Goal: Information Seeking & Learning: Learn about a topic

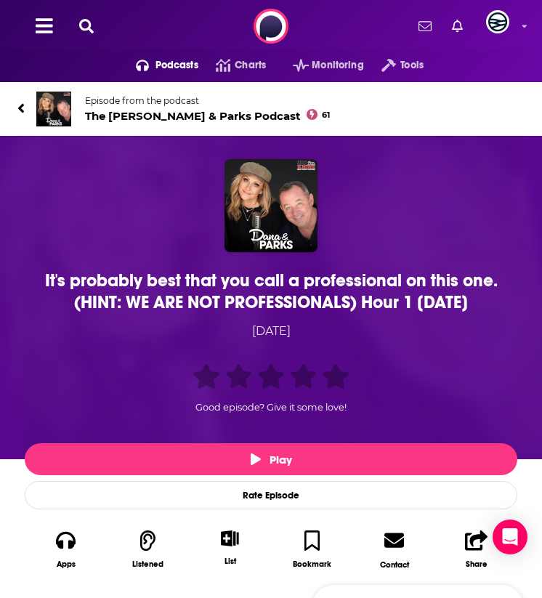
click at [112, 287] on div "It's probably best that you call a professional on this one. (HINT: WE ARE NOT …" at bounding box center [271, 292] width 486 height 44
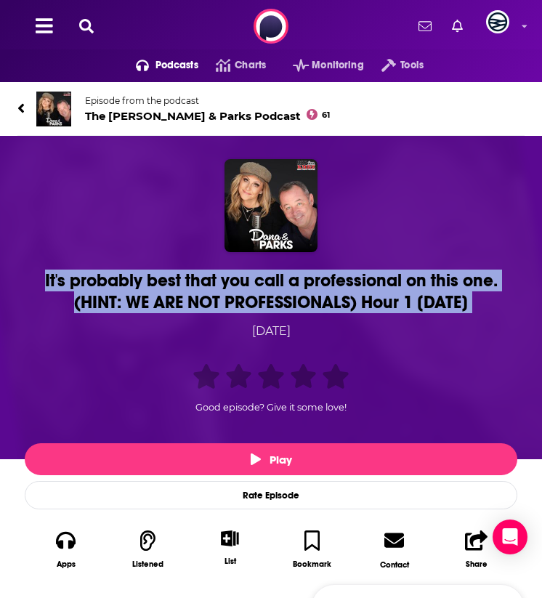
click at [112, 288] on div "It's probably best that you call a professional on this one. (HINT: WE ARE NOT …" at bounding box center [271, 292] width 486 height 44
click at [87, 301] on div "It's probably best that you call a professional on this one. (HINT: WE ARE NOT …" at bounding box center [271, 292] width 486 height 44
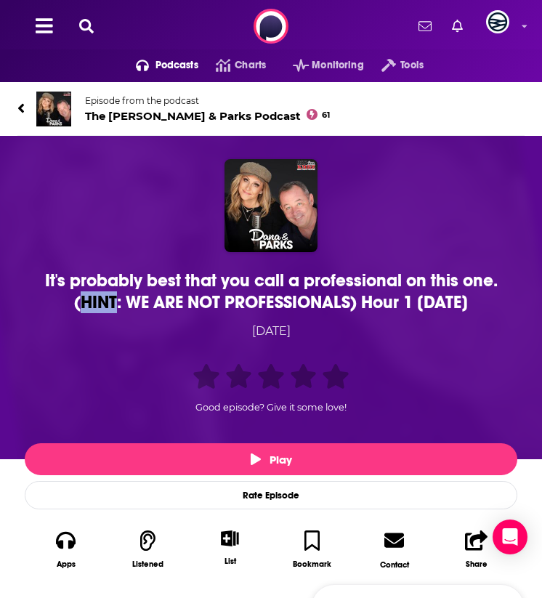
click at [87, 301] on div "It's probably best that you call a professional on this one. (HINT: WE ARE NOT …" at bounding box center [271, 292] width 486 height 44
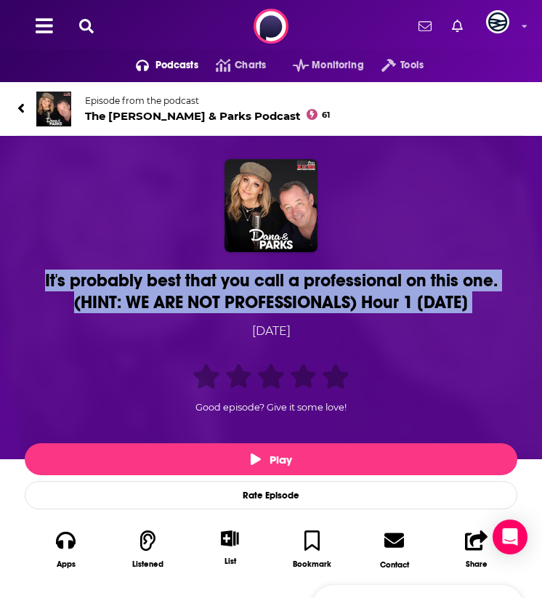
click at [87, 301] on div "It's probably best that you call a professional on this one. (HINT: WE ARE NOT …" at bounding box center [271, 292] width 486 height 44
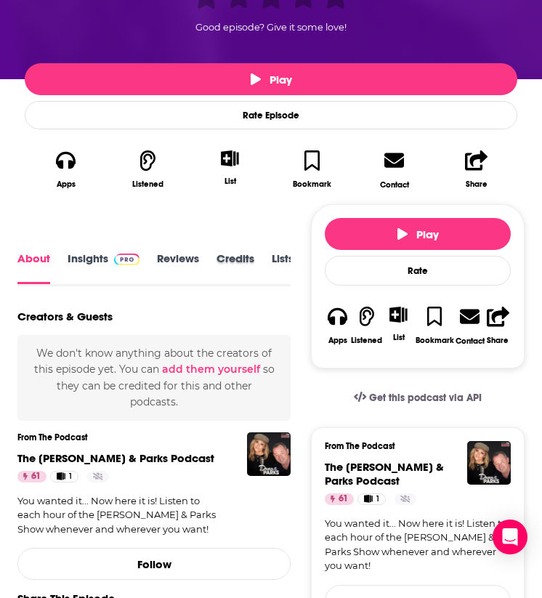
click at [264, 270] on div "Credits" at bounding box center [244, 269] width 55 height 33
click at [243, 256] on link "Transcript" at bounding box center [248, 268] width 52 height 31
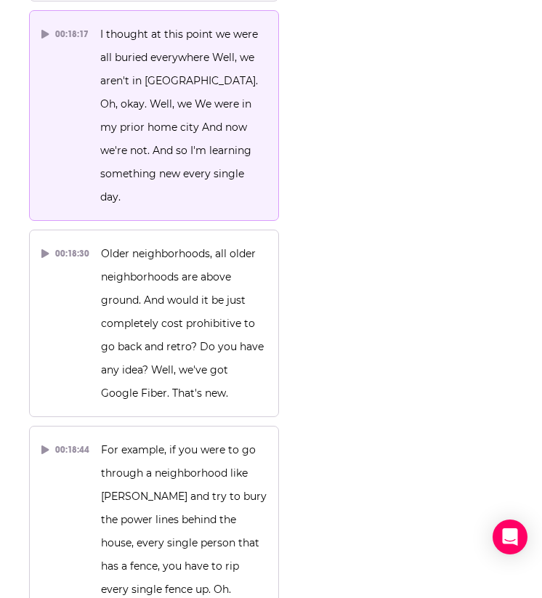
scroll to position [20083, 0]
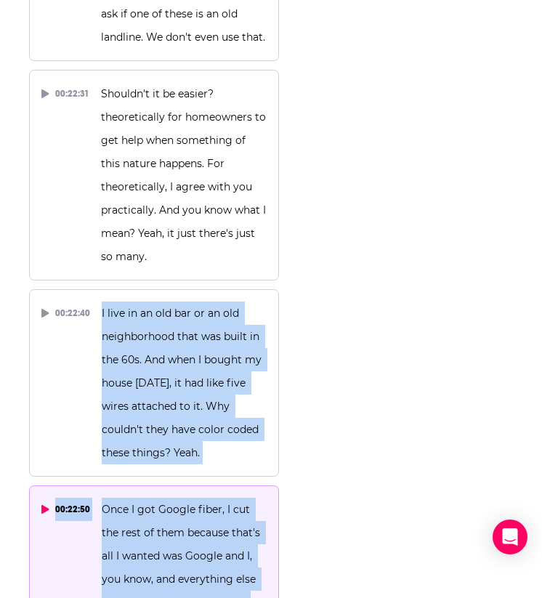
drag, startPoint x: 120, startPoint y: 124, endPoint x: 192, endPoint y: 441, distance: 325.0
copy div "I live in an old bar or an old neighborhood that was built in the 60s. And when…"
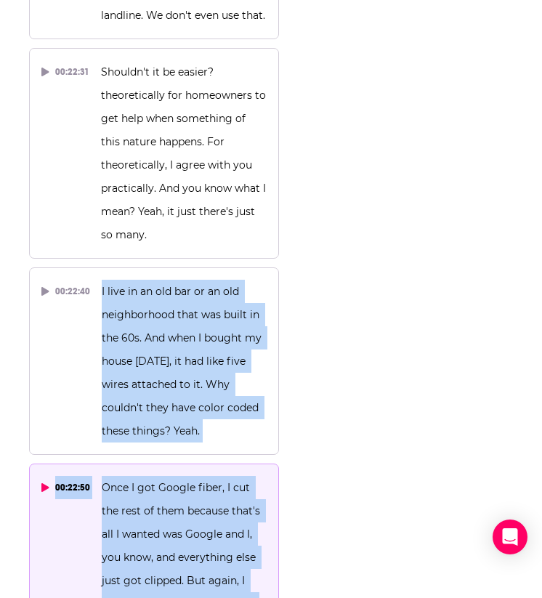
scroll to position [20111, 0]
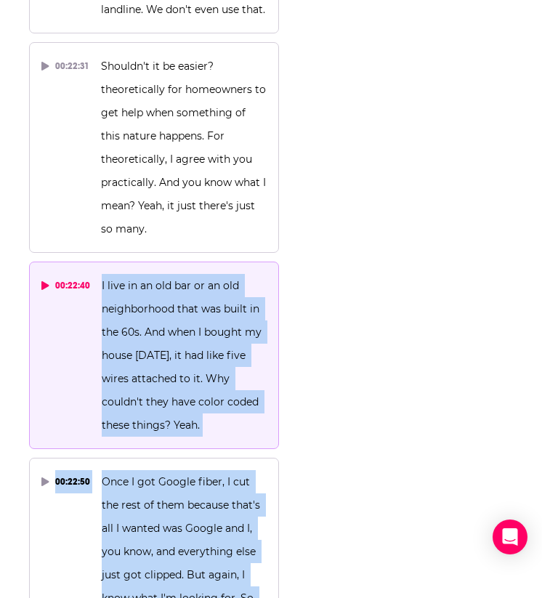
click at [80, 262] on button "00:22:40 I live in an old bar or an old neighborhood that was built in the 60s.…" at bounding box center [154, 356] width 250 height 188
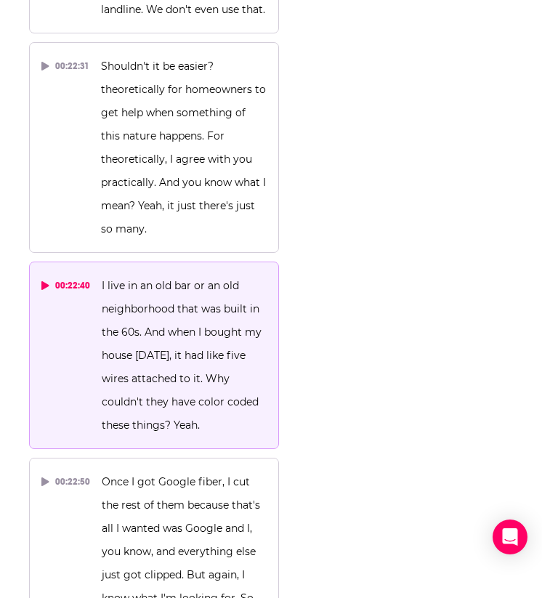
click at [57, 274] on div "00:22:40" at bounding box center [65, 285] width 49 height 23
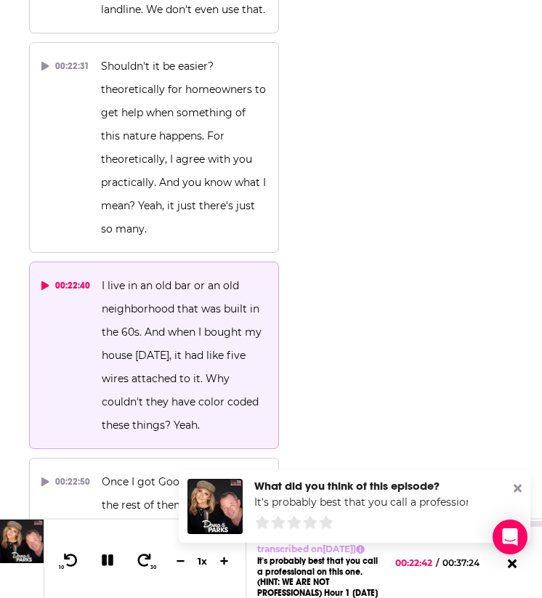
click at [107, 545] on icon at bounding box center [108, 560] width 17 height 13
click at [98, 545] on button at bounding box center [108, 561] width 28 height 20
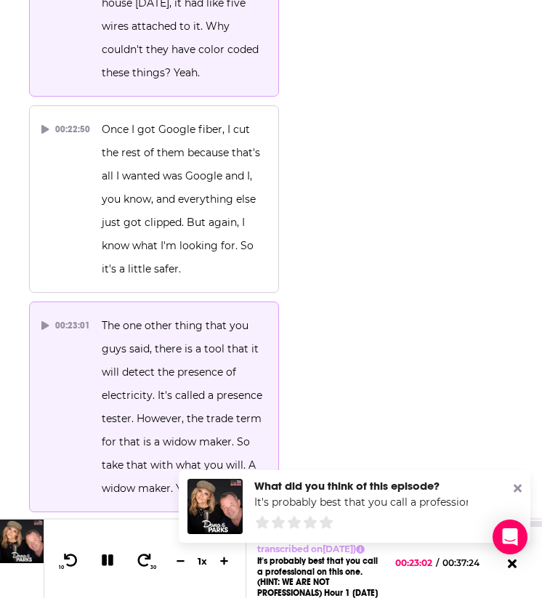
scroll to position [20469, 0]
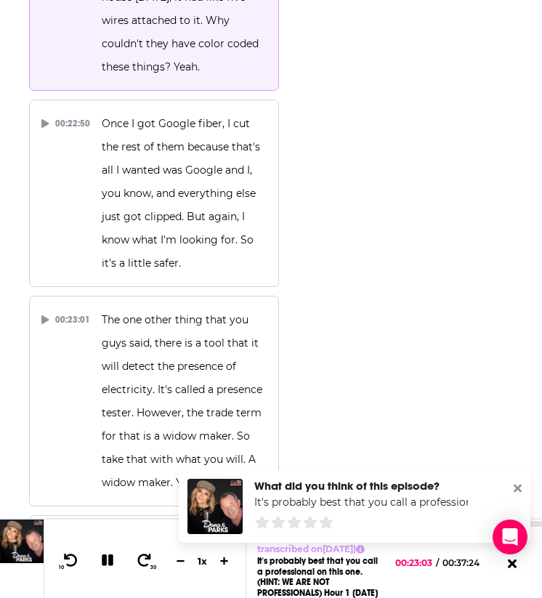
click at [107, 545] on icon at bounding box center [108, 560] width 17 height 13
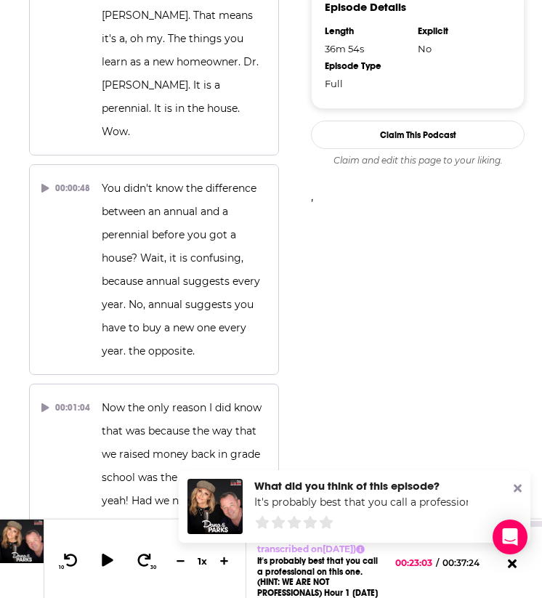
scroll to position [0, 0]
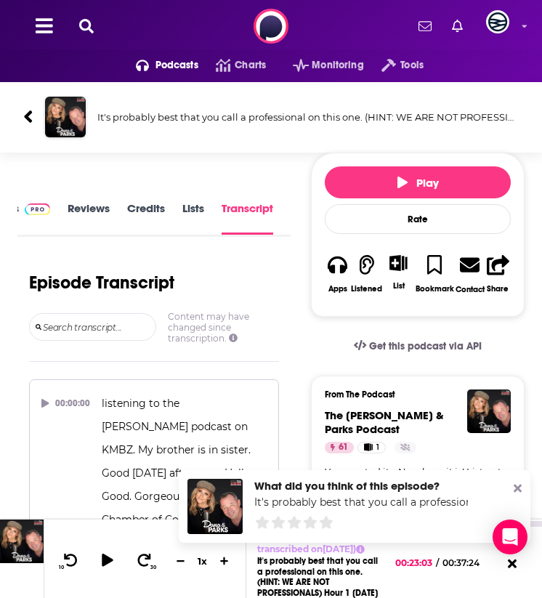
click at [76, 215] on link "Reviews" at bounding box center [89, 217] width 42 height 33
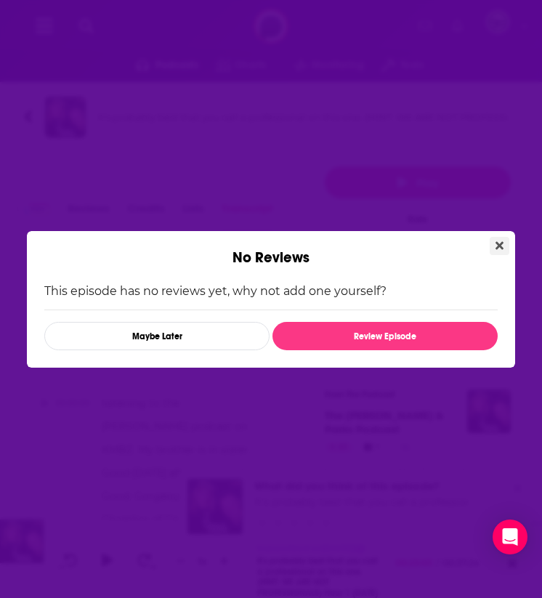
click at [496, 241] on icon "Close" at bounding box center [500, 246] width 8 height 12
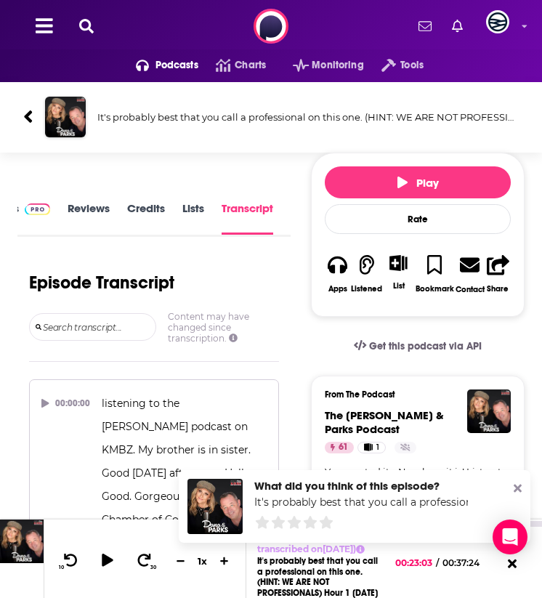
click at [37, 219] on link "Insights" at bounding box center [14, 217] width 72 height 33
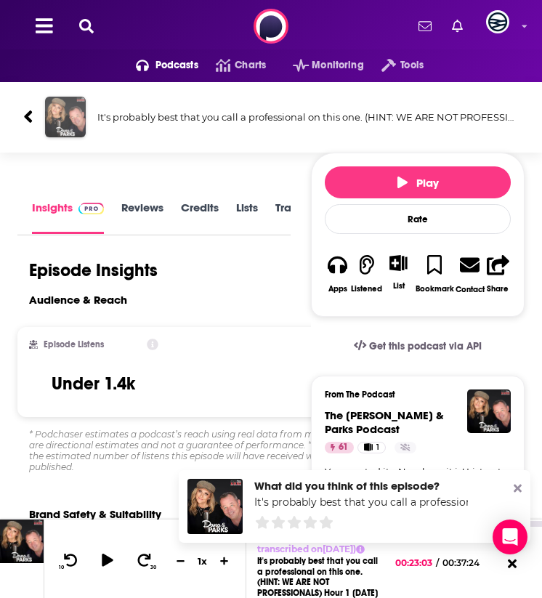
click at [63, 123] on img "It's probably best that you call a professional on this one. (HINT: WE ARE NOT …" at bounding box center [65, 117] width 41 height 41
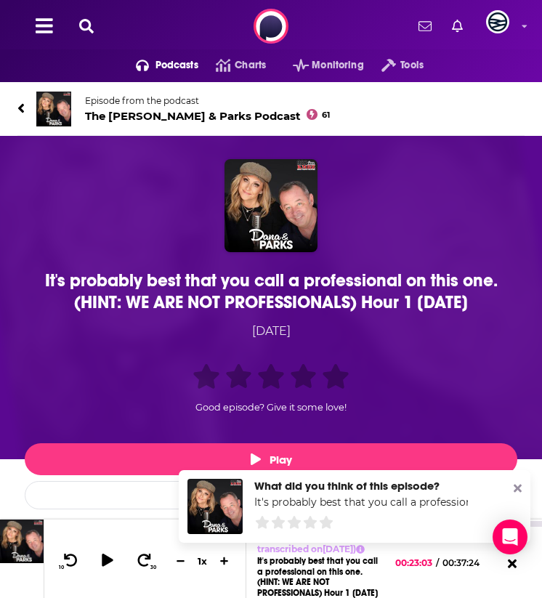
click at [45, 109] on img at bounding box center [53, 109] width 35 height 35
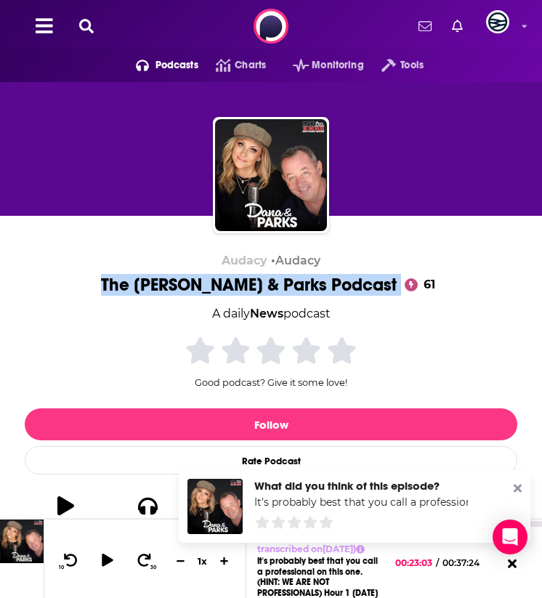
drag, startPoint x: 155, startPoint y: 273, endPoint x: 360, endPoint y: 289, distance: 205.6
click at [360, 289] on div "Audacy • Audacy The [PERSON_NAME] & Parks Podcast 61 A daily News podcast 61 Go…" at bounding box center [271, 399] width 493 height 291
copy div "The [PERSON_NAME] & Parks Podcast"
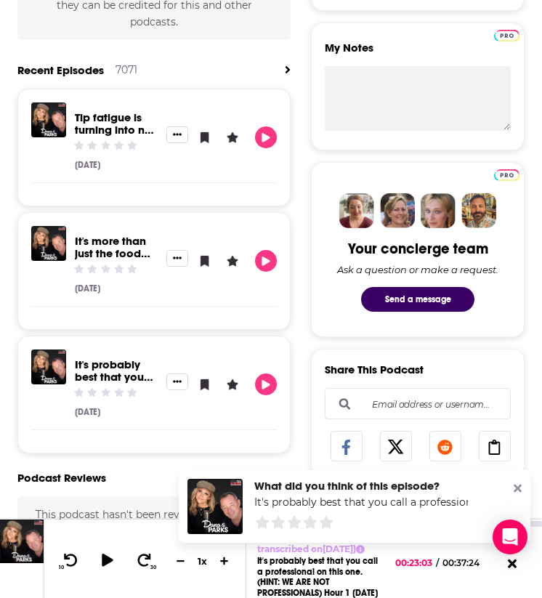
scroll to position [908, 0]
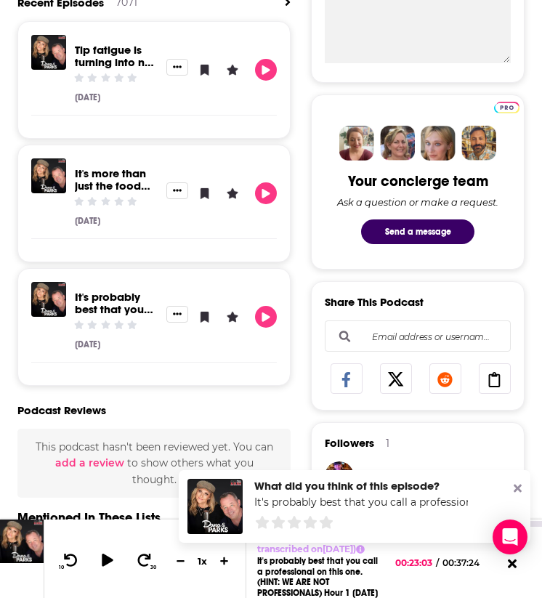
click at [95, 297] on link "It's probably best that you call a professional on this one. (HINT: WE ARE NOT …" at bounding box center [119, 340] width 88 height 100
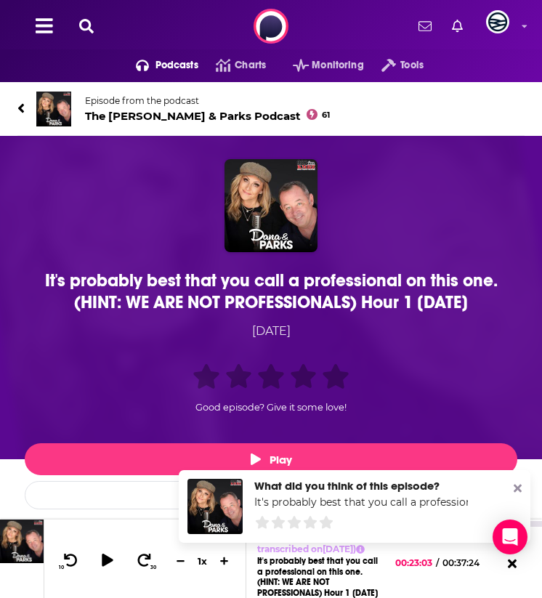
click at [185, 302] on div "It's probably best that you call a professional on this one. (HINT: WE ARE NOT …" at bounding box center [271, 292] width 486 height 44
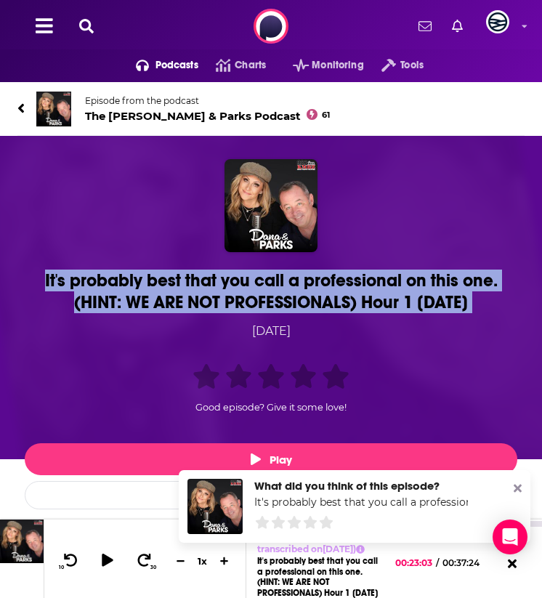
click at [185, 302] on div "It's probably best that you call a professional on this one. (HINT: WE ARE NOT …" at bounding box center [271, 292] width 486 height 44
copy h1 "It's probably best that you call a professional on this one. (HINT: WE ARE NOT …"
click at [145, 300] on div "It's probably best that you call a professional on this one. (HINT: WE ARE NOT …" at bounding box center [271, 292] width 486 height 44
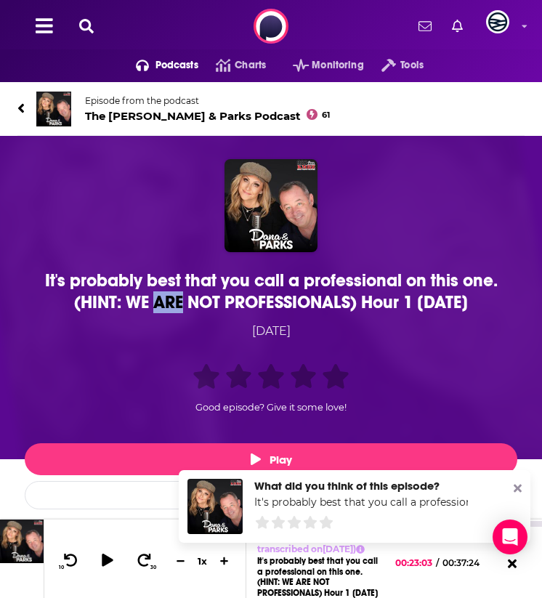
click at [145, 300] on div "It's probably best that you call a professional on this one. (HINT: WE ARE NOT …" at bounding box center [271, 292] width 486 height 44
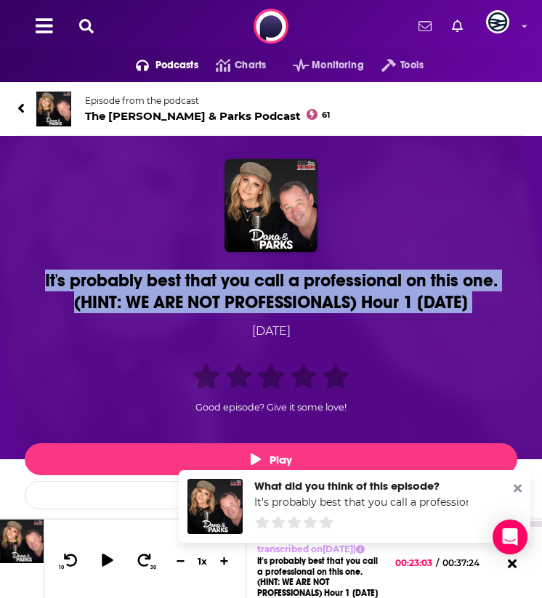
click at [145, 300] on div "It's probably best that you call a professional on this one. (HINT: WE ARE NOT …" at bounding box center [271, 292] width 486 height 44
copy h1 "It's probably best that you call a professional on this one. (HINT: WE ARE NOT …"
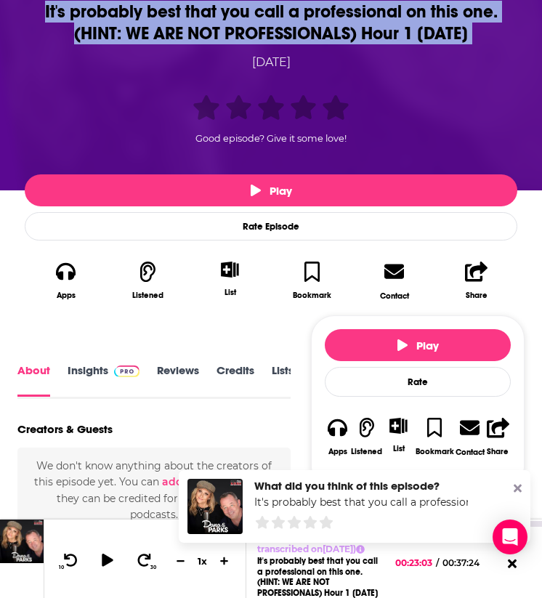
scroll to position [318, 0]
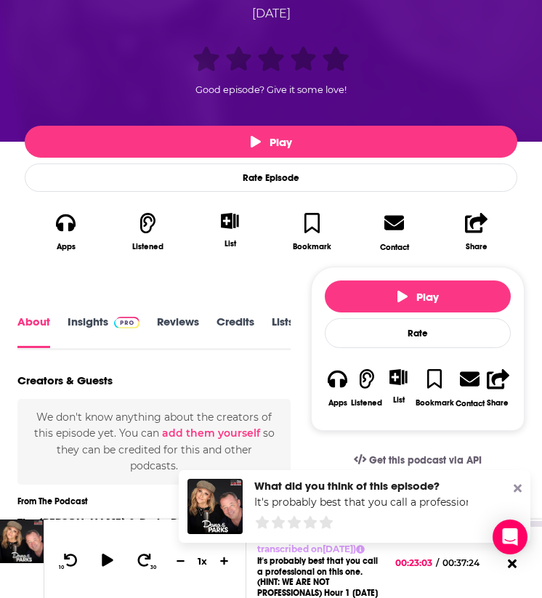
click at [95, 316] on link "Insights" at bounding box center [104, 332] width 72 height 33
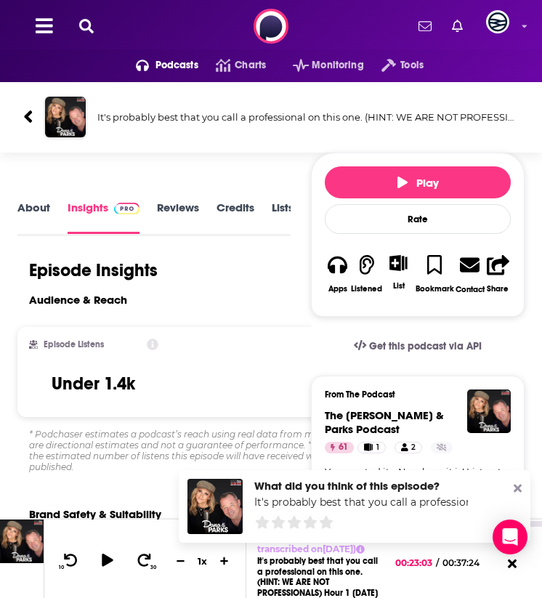
click at [56, 157] on div "It's probably best that you call a professional on this one. (HINT: WE ARE NOT …" at bounding box center [271, 123] width 542 height 82
click at [56, 117] on img "It's probably best that you call a professional on this one. (HINT: WE ARE NOT …" at bounding box center [65, 117] width 41 height 41
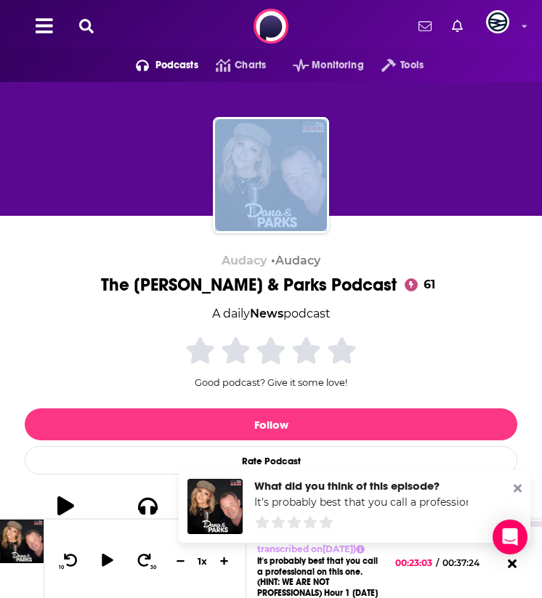
click at [56, 117] on div at bounding box center [270, 163] width 507 height 116
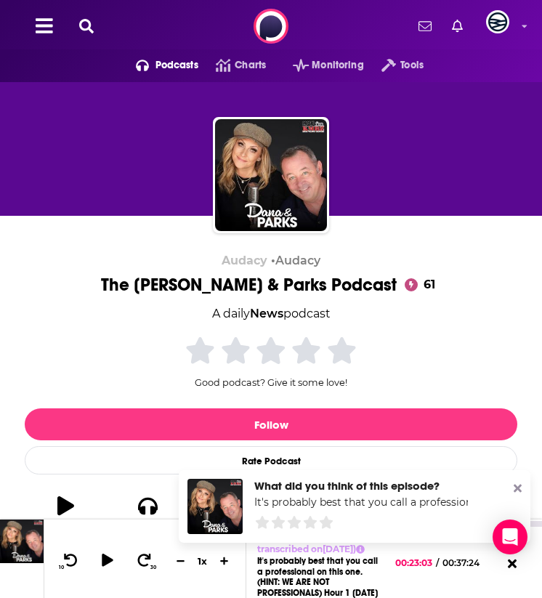
click at [177, 312] on div "Audacy • Audacy The [PERSON_NAME] & Parks Podcast 61 A daily News podcast 61 Go…" at bounding box center [271, 399] width 493 height 291
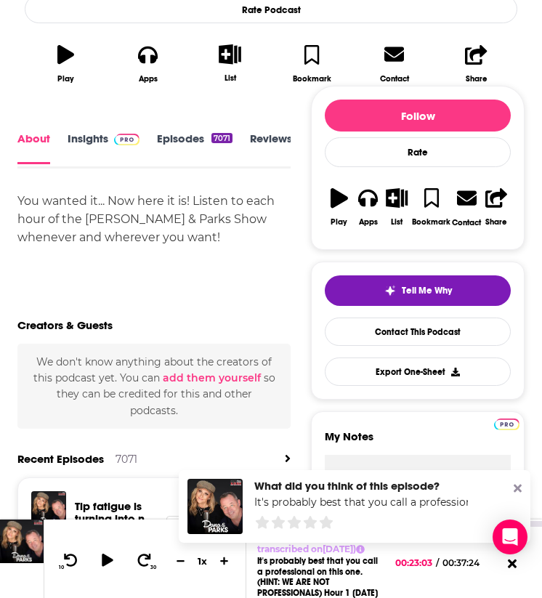
scroll to position [453, 0]
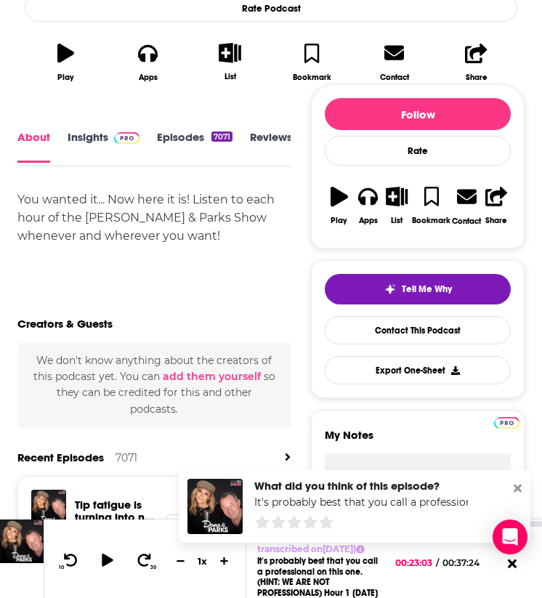
click at [108, 230] on div "You wanted it... Now here it is! Listen to each hour of the [PERSON_NAME] & Par…" at bounding box center [153, 217] width 273 height 55
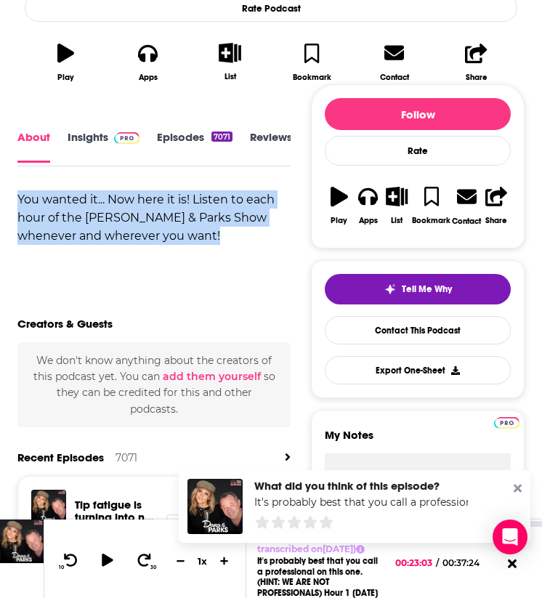
click at [108, 230] on div "You wanted it... Now here it is! Listen to each hour of the [PERSON_NAME] & Par…" at bounding box center [153, 217] width 273 height 55
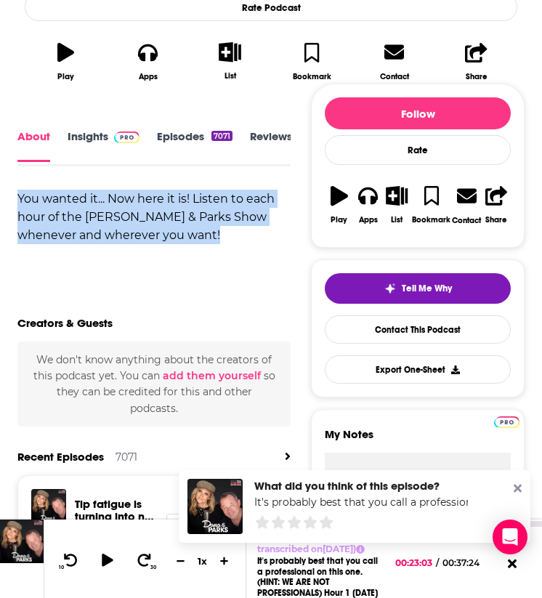
scroll to position [438, 0]
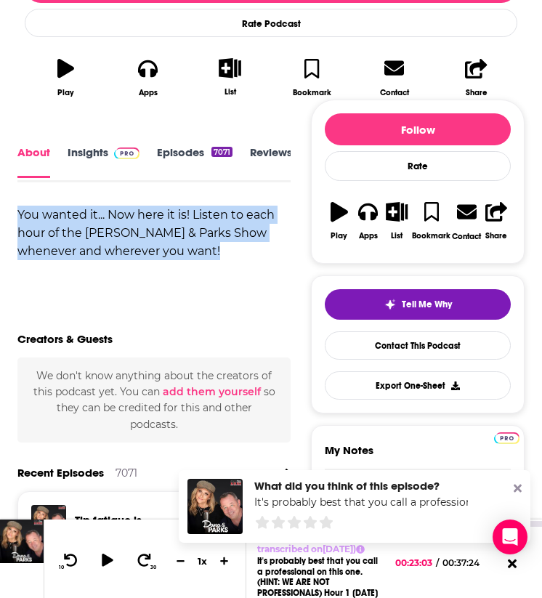
click at [98, 173] on link "Insights" at bounding box center [104, 162] width 72 height 32
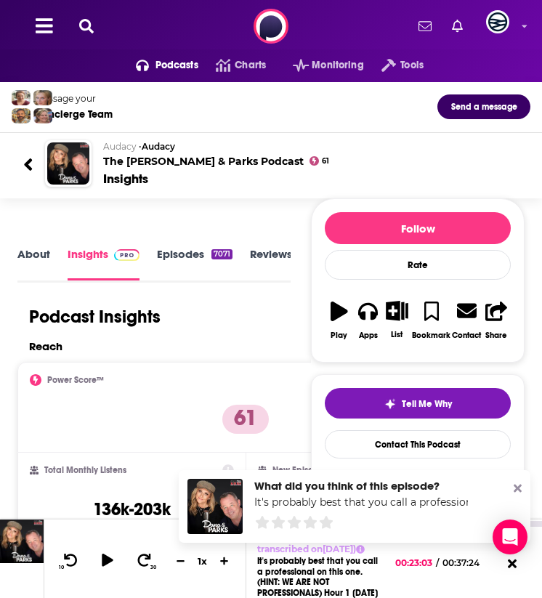
click at [97, 156] on div "Audacy • Audacy The [PERSON_NAME] & Parks Podcast 61 Insights" at bounding box center [305, 163] width 427 height 47
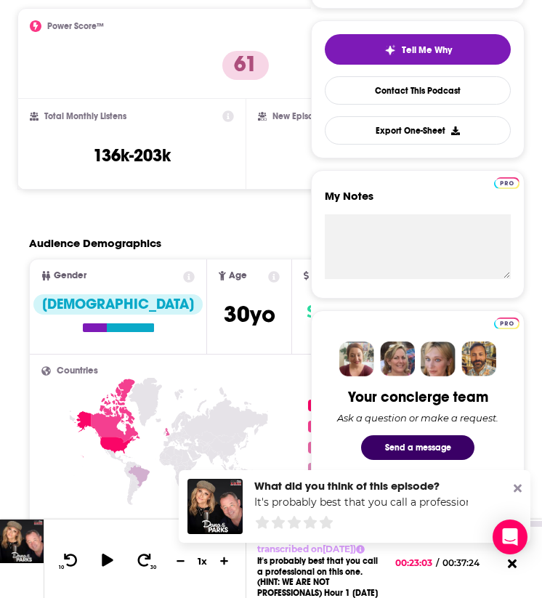
scroll to position [356, 0]
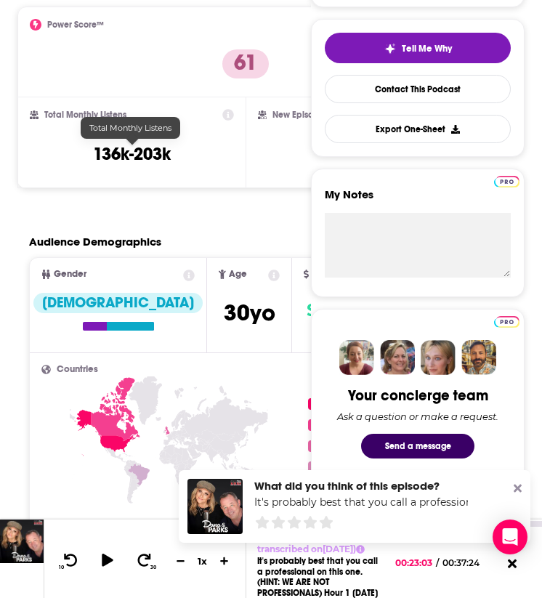
click at [124, 148] on h3 "136k-203k" at bounding box center [132, 154] width 78 height 22
copy div "136k-203k"
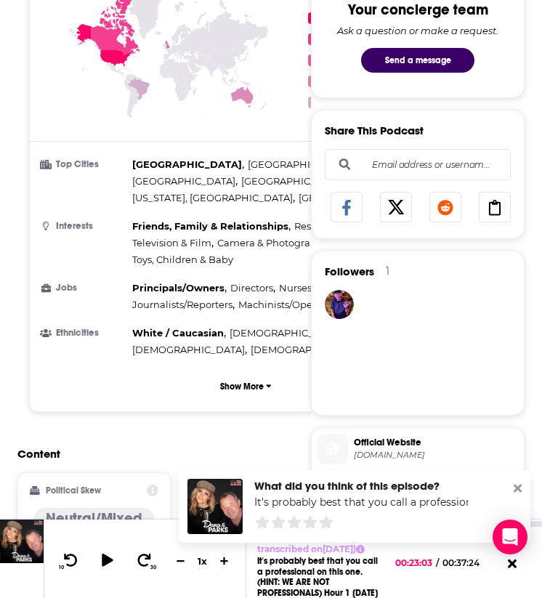
scroll to position [770, 0]
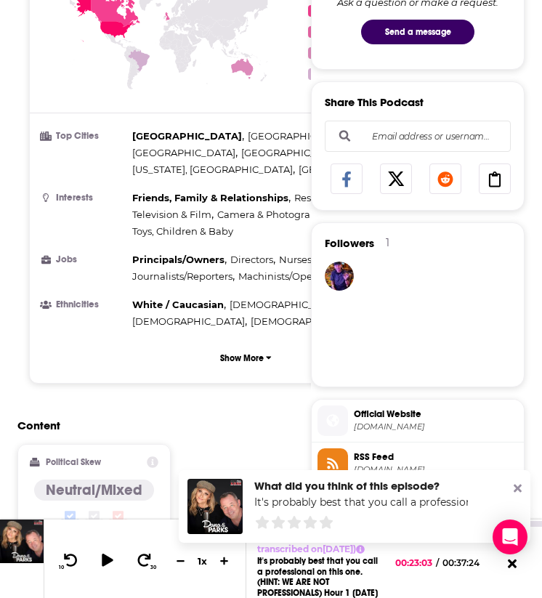
click at [179, 137] on span "[GEOGRAPHIC_DATA]" at bounding box center [187, 136] width 110 height 12
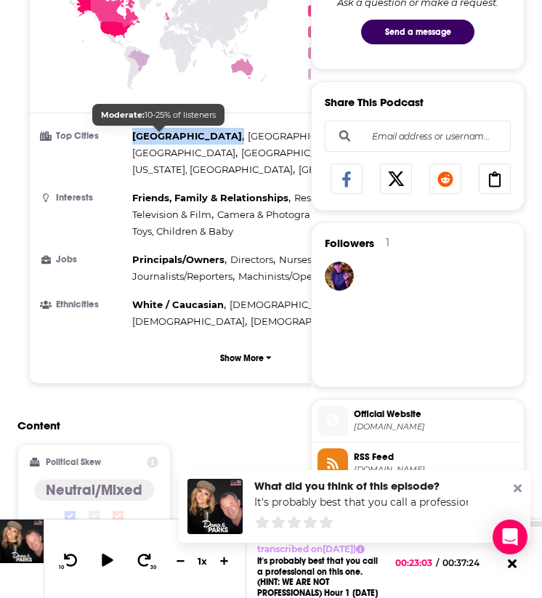
click at [179, 137] on span "[GEOGRAPHIC_DATA]" at bounding box center [187, 136] width 110 height 12
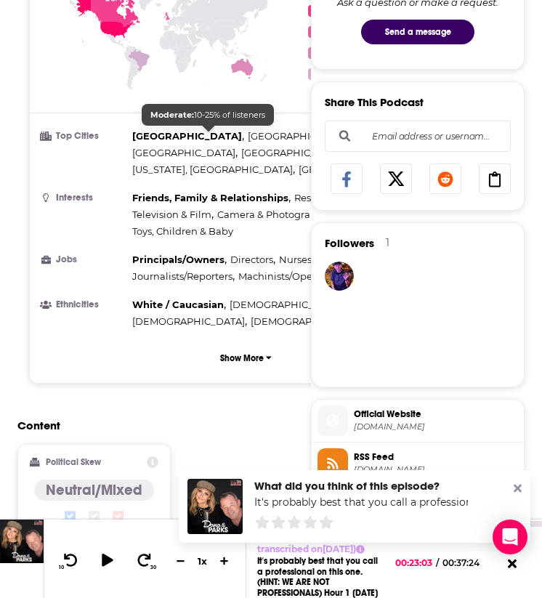
click at [248, 136] on span "[GEOGRAPHIC_DATA]" at bounding box center [299, 136] width 103 height 12
click at [169, 139] on span "[GEOGRAPHIC_DATA]" at bounding box center [187, 136] width 110 height 12
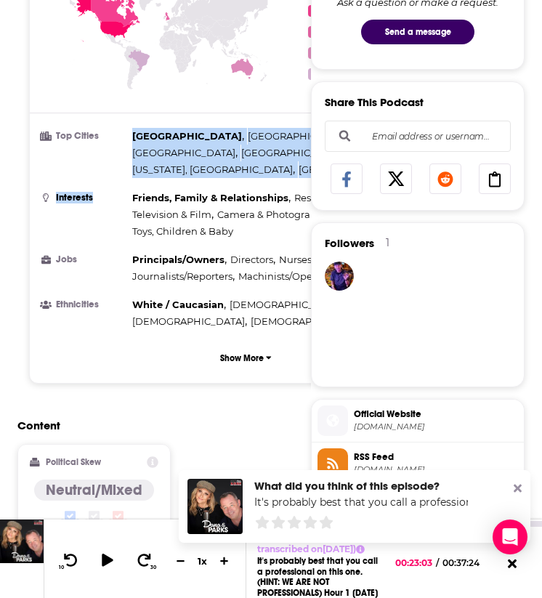
drag, startPoint x: 133, startPoint y: 136, endPoint x: 132, endPoint y: 169, distance: 32.7
click at [132, 169] on ul "Top Cities [GEOGRAPHIC_DATA] , [GEOGRAPHIC_DATA] , [GEOGRAPHIC_DATA] , [GEOGRAP…" at bounding box center [245, 229] width 409 height 202
copy ul "[GEOGRAPHIC_DATA] , [GEOGRAPHIC_DATA] , [GEOGRAPHIC_DATA] , [GEOGRAPHIC_DATA] ,…"
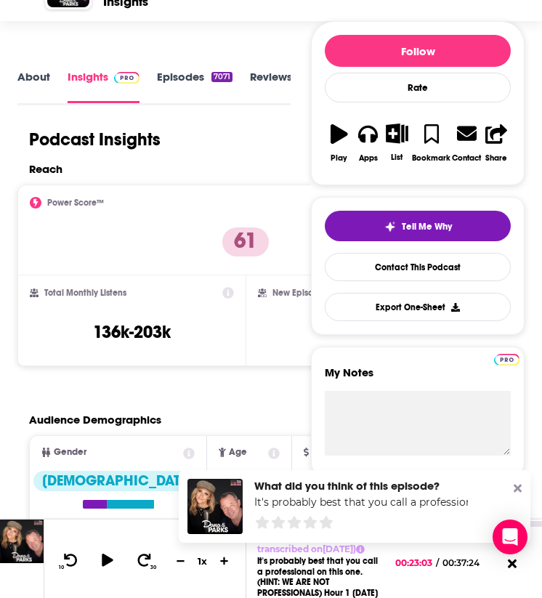
scroll to position [0, 0]
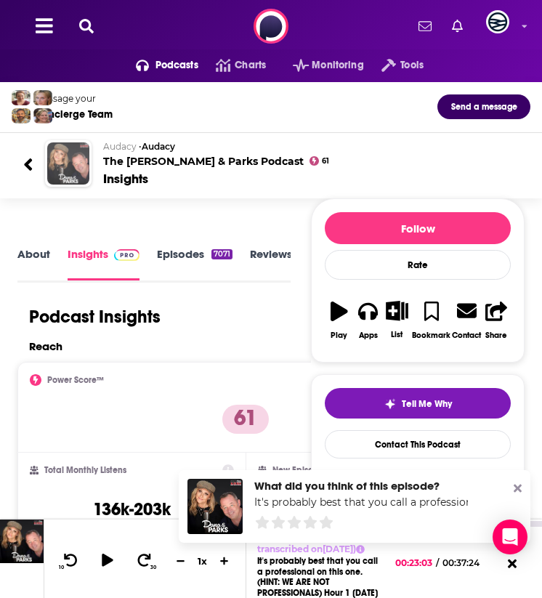
click at [72, 161] on img "The Dana & Parks Podcast" at bounding box center [68, 163] width 42 height 42
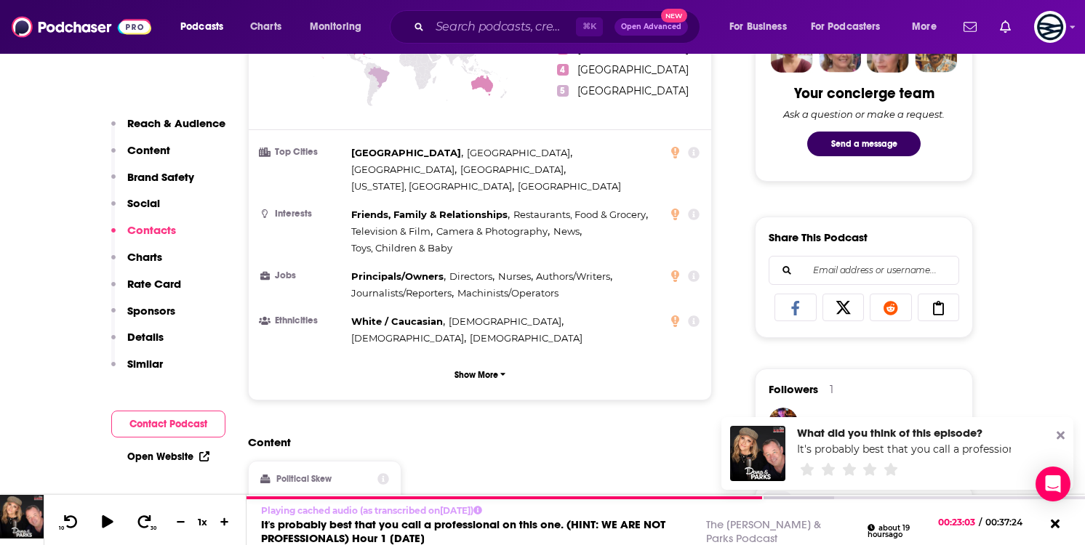
scroll to position [1541, 0]
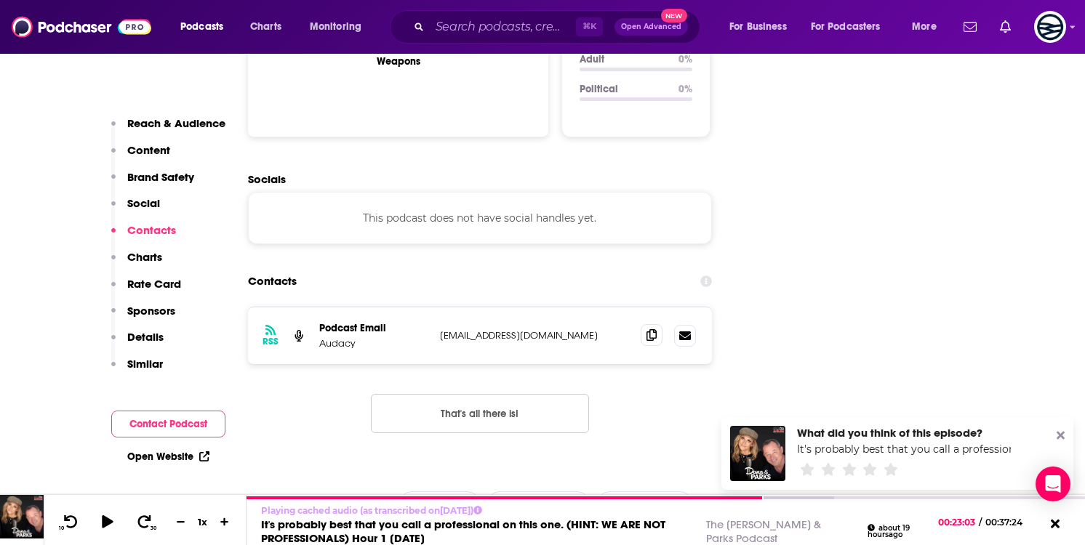
click at [656, 324] on span at bounding box center [651, 335] width 22 height 22
